Goal: Task Accomplishment & Management: Use online tool/utility

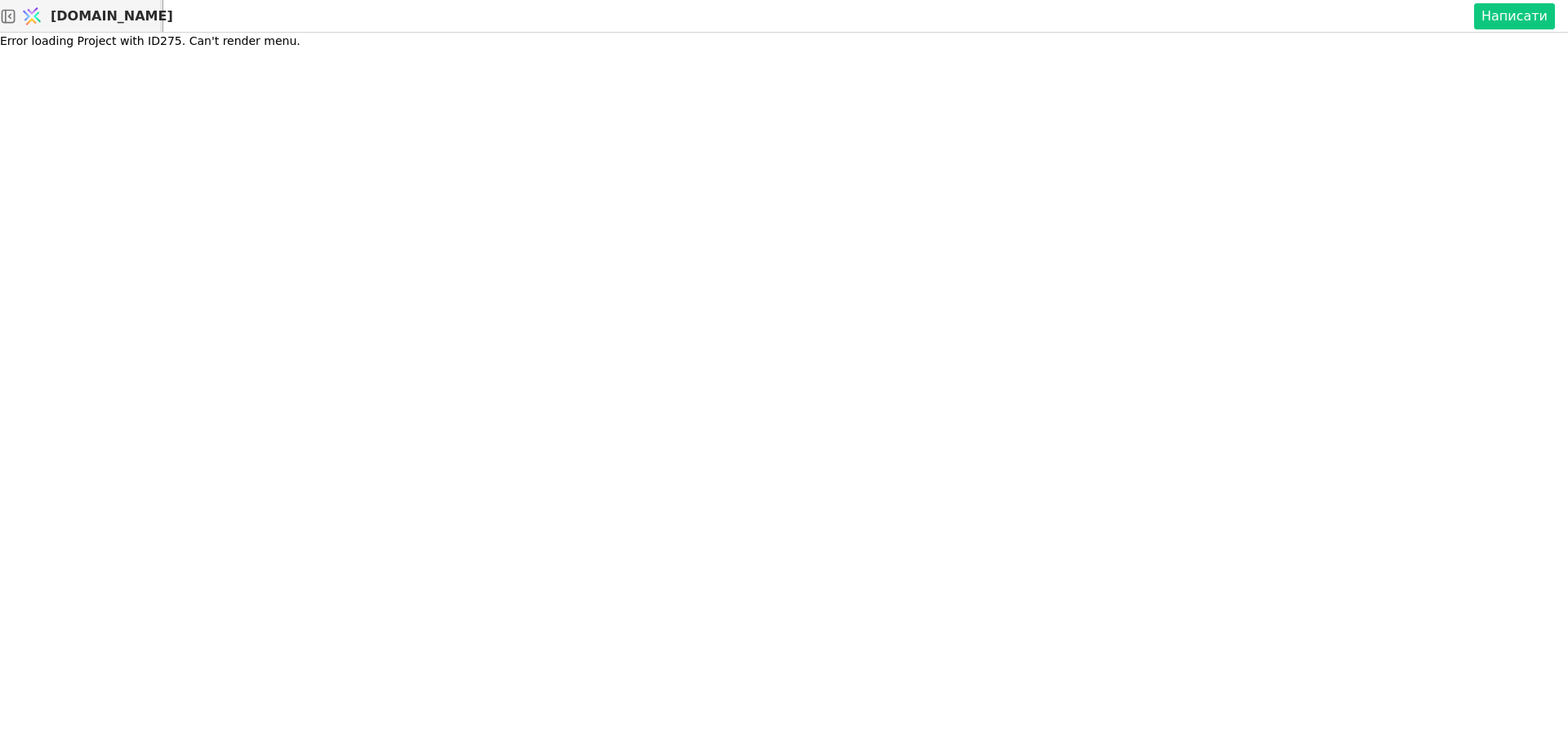
click at [102, 17] on span "[DOMAIN_NAME]" at bounding box center [111, 16] width 122 height 20
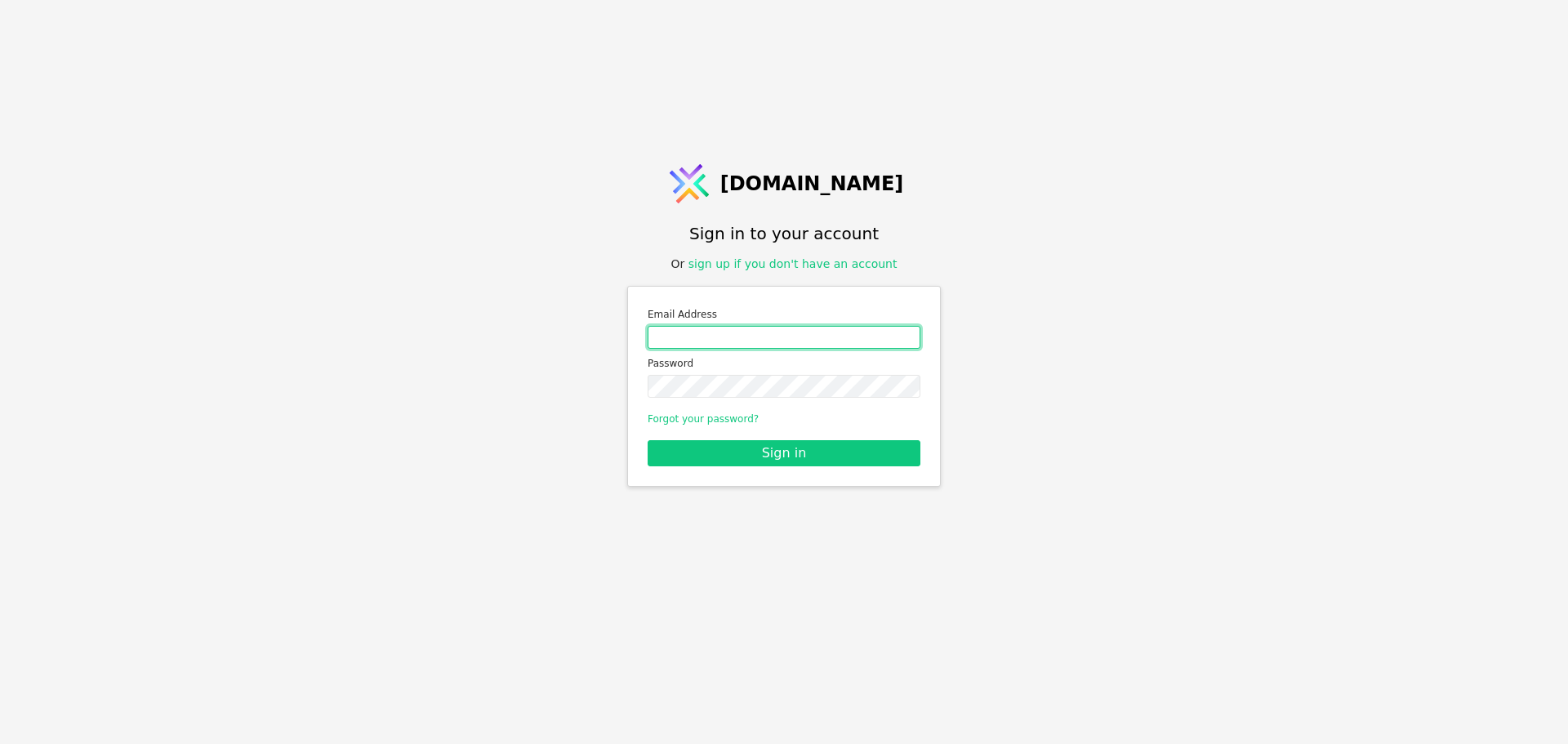
drag, startPoint x: 791, startPoint y: 335, endPoint x: 792, endPoint y: 345, distance: 10.0
click at [790, 335] on input "Email address" at bounding box center [783, 337] width 272 height 23
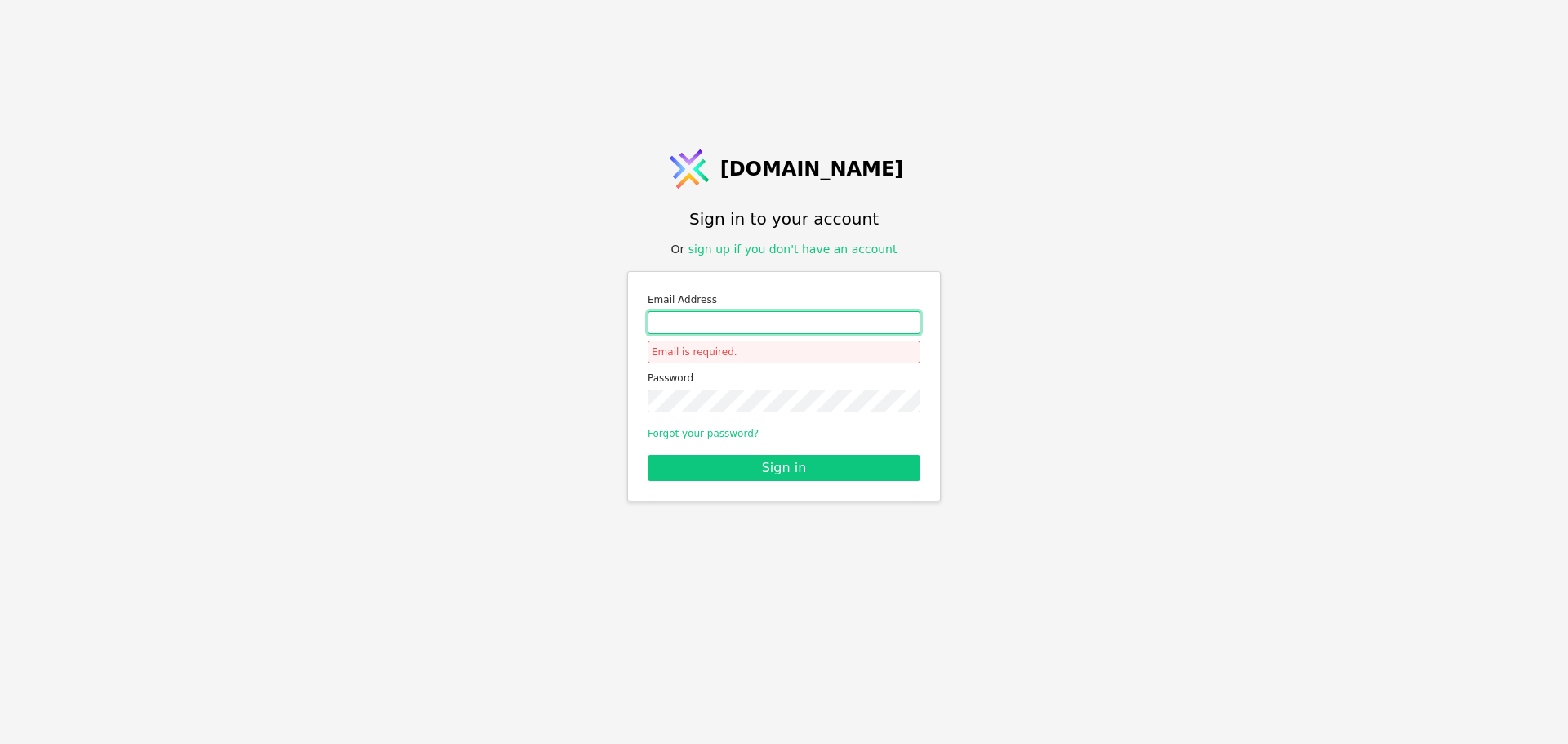
type input "[PERSON_NAME][EMAIL_ADDRESS][DOMAIN_NAME]"
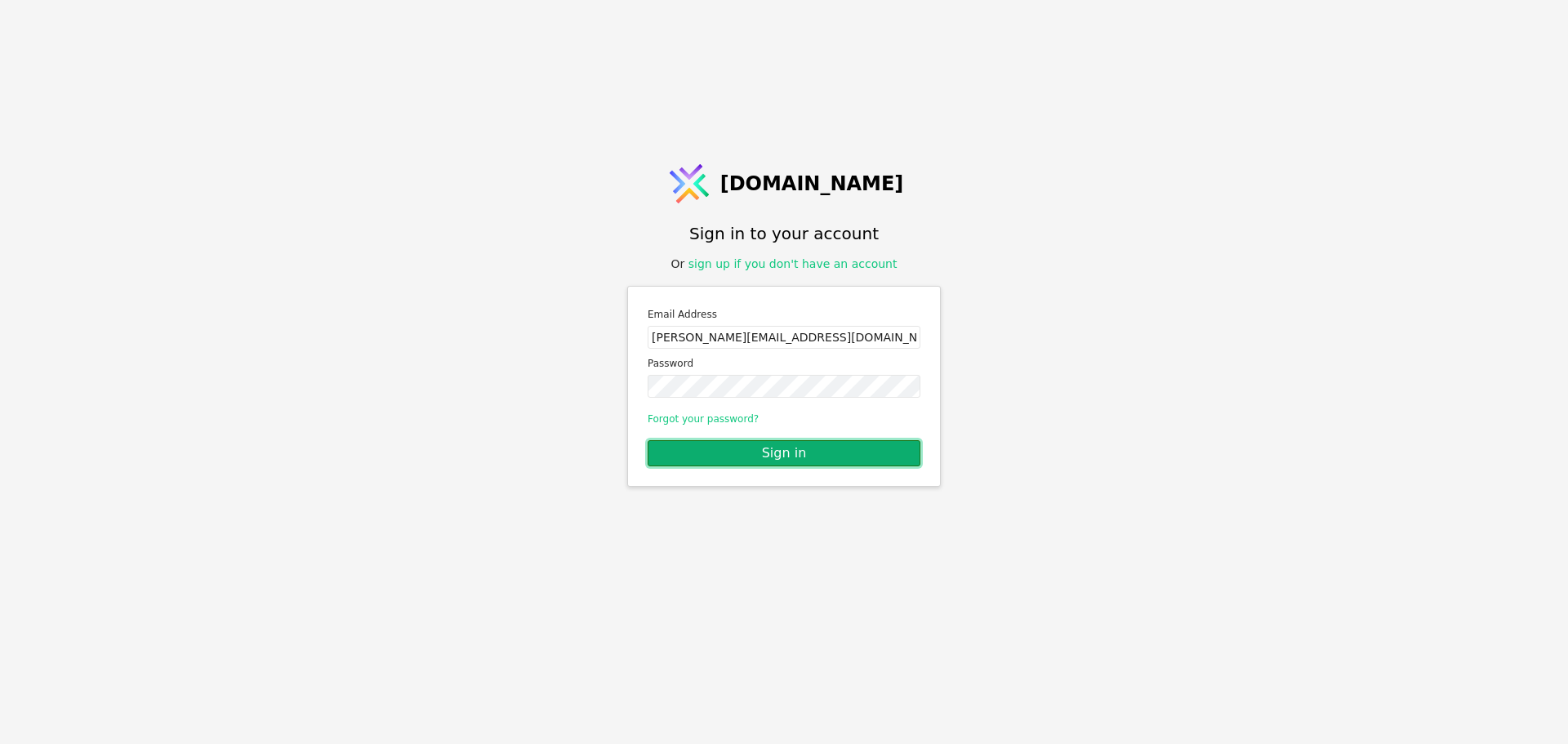
click at [770, 453] on button "Sign in" at bounding box center [783, 453] width 272 height 26
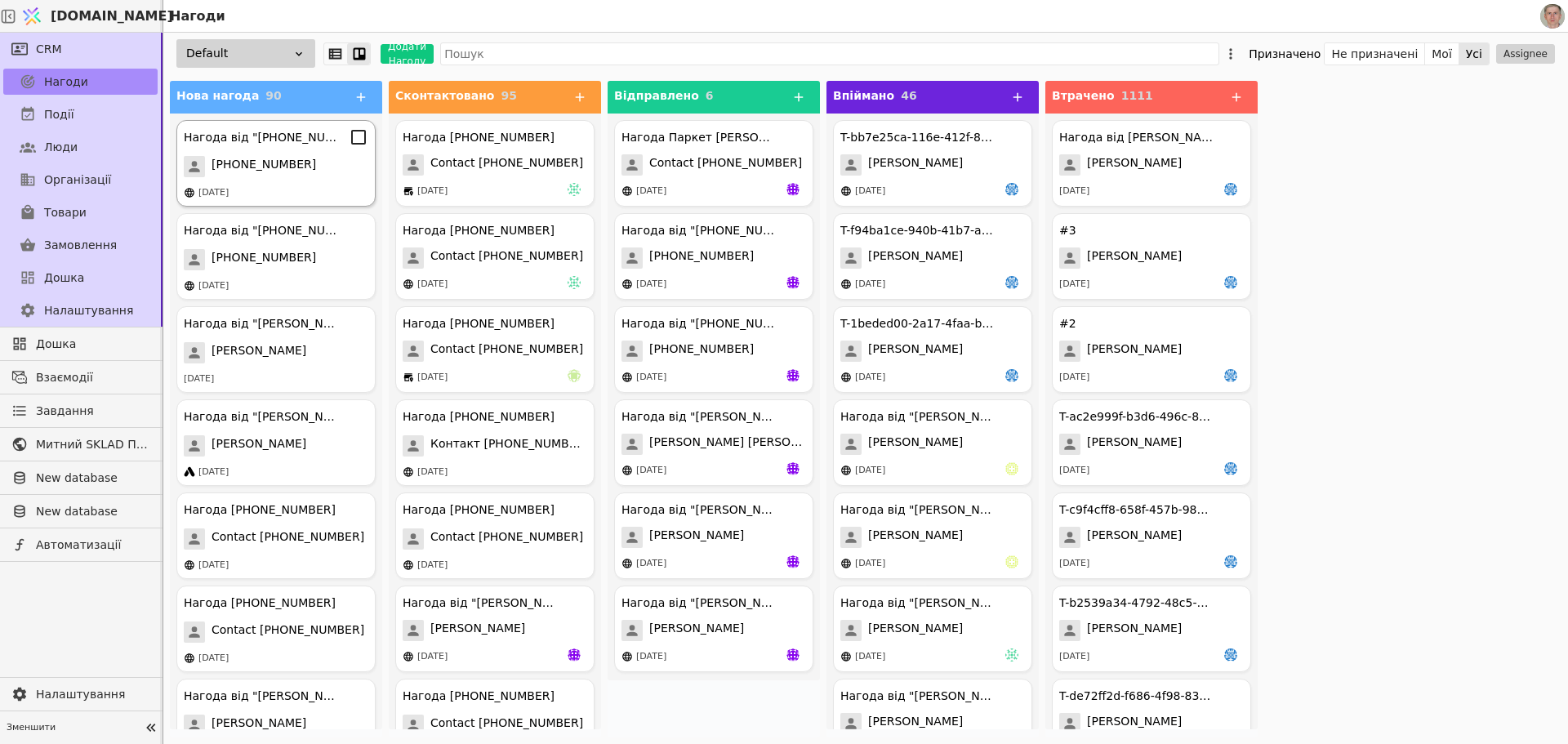
click at [267, 161] on span "[PHONE_NUMBER]" at bounding box center [263, 166] width 104 height 21
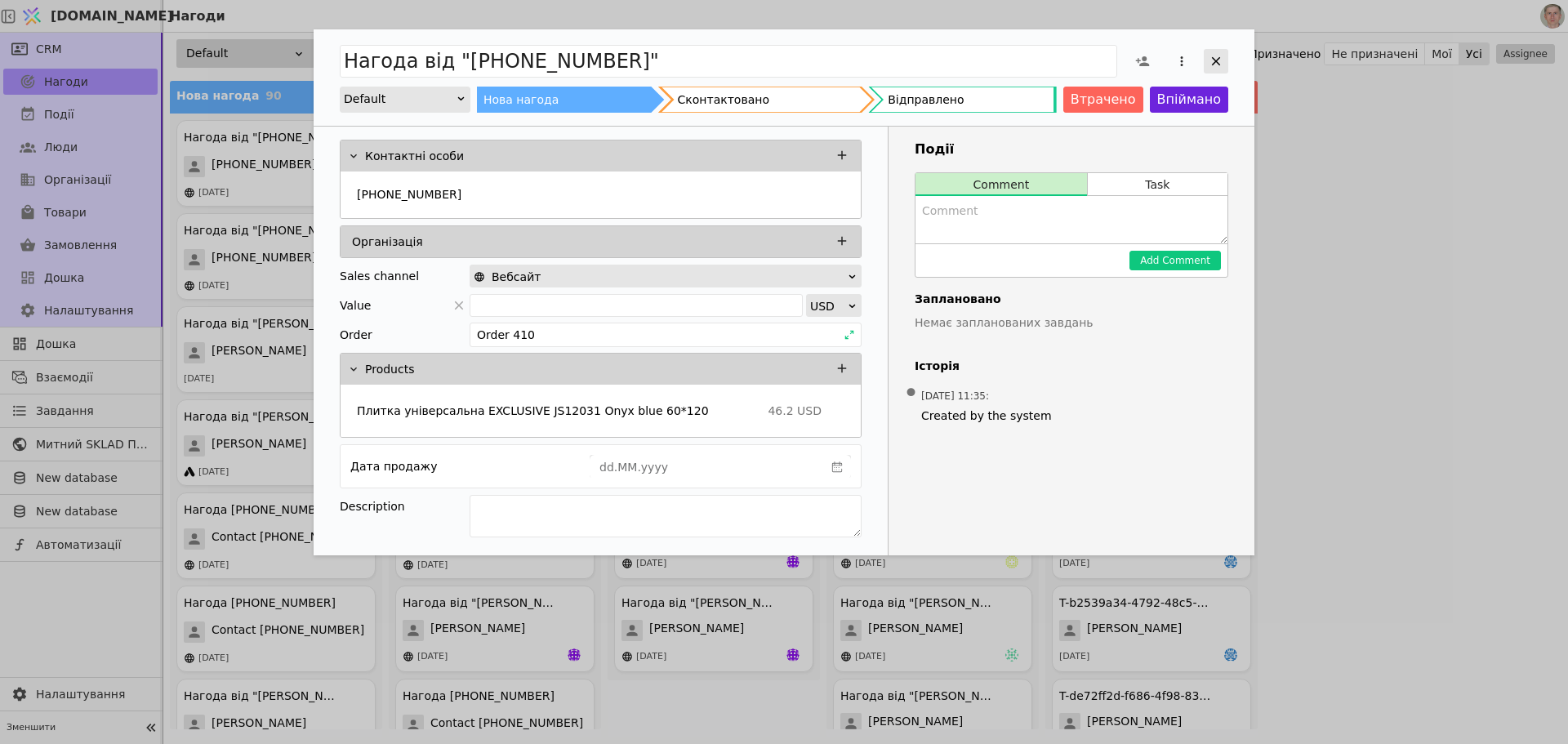
click at [1221, 61] on icon "Add Opportunity" at bounding box center [1216, 62] width 14 height 14
